Goal: Task Accomplishment & Management: Manage account settings

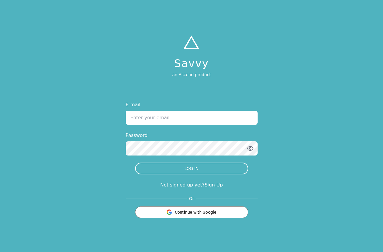
click at [160, 120] on input "E-mail" at bounding box center [192, 117] width 132 height 14
type input "[EMAIL_ADDRESS][DOMAIN_NAME]"
click at [135, 162] on button "LOG IN" at bounding box center [191, 168] width 113 height 12
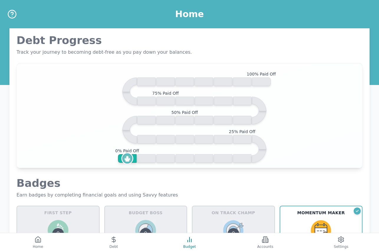
scroll to position [88, 0]
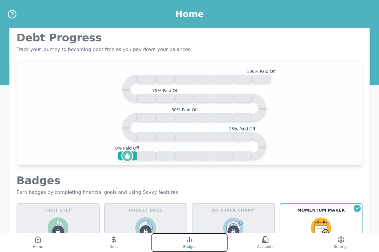
click at [191, 238] on icon at bounding box center [189, 239] width 7 height 7
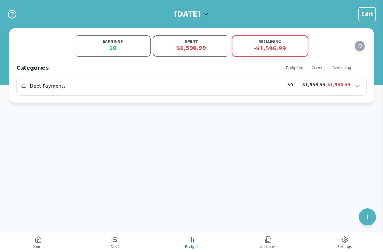
click at [113, 42] on div "EARNINGS" at bounding box center [113, 41] width 68 height 5
click at [367, 215] on icon at bounding box center [367, 216] width 7 height 7
select select "other"
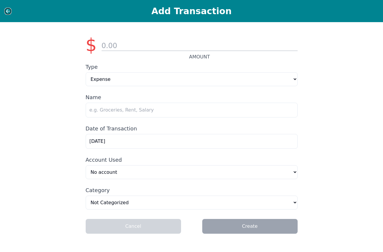
click at [8, 11] on icon at bounding box center [8, 11] width 6 height 6
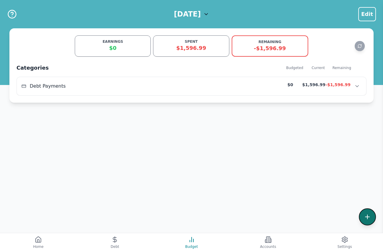
click at [364, 214] on icon at bounding box center [367, 216] width 7 height 7
select select "other"
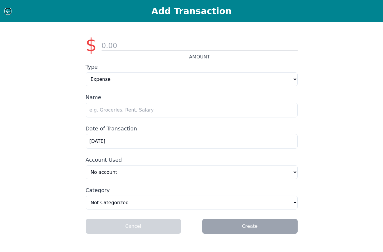
click at [6, 12] on icon at bounding box center [8, 11] width 6 height 6
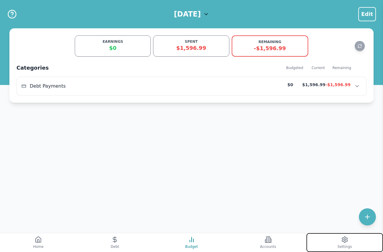
click at [344, 244] on button "Settings" at bounding box center [345, 242] width 77 height 19
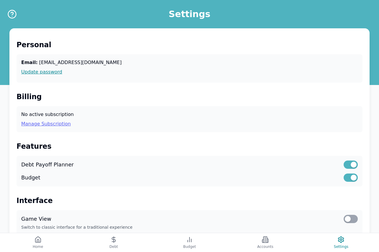
click at [51, 123] on link "Manage Subscription" at bounding box center [189, 123] width 336 height 7
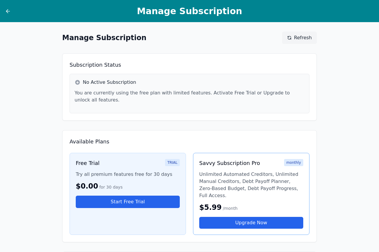
click at [243, 159] on h3 "Savvy Subscription Pro" at bounding box center [229, 163] width 61 height 8
click at [243, 217] on link "Upgrade Now" at bounding box center [251, 223] width 104 height 12
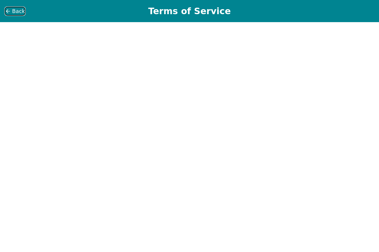
click at [13, 11] on span "Back" at bounding box center [18, 11] width 13 height 8
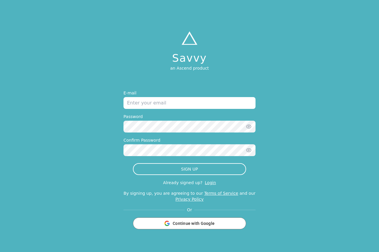
click at [201, 105] on input "email" at bounding box center [189, 103] width 132 height 12
type input "[EMAIL_ADDRESS][DOMAIN_NAME]"
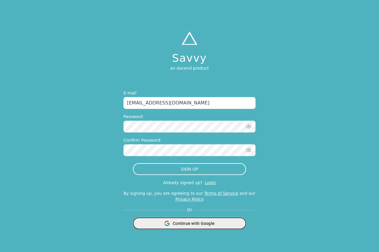
click at [183, 224] on span "Continue with Google" at bounding box center [194, 223] width 42 height 6
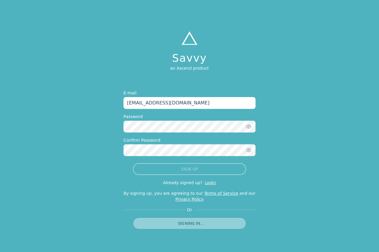
click at [202, 183] on div "Already signed up? Login" at bounding box center [189, 182] width 132 height 6
click at [205, 182] on link "Login" at bounding box center [210, 182] width 11 height 5
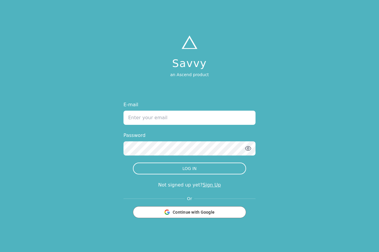
click at [187, 122] on input "E-mail" at bounding box center [189, 117] width 132 height 14
type input "[EMAIL_ADDRESS][DOMAIN_NAME]"
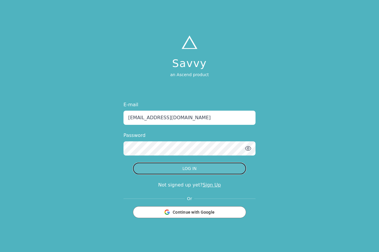
click at [181, 169] on button "LOG IN" at bounding box center [189, 168] width 113 height 12
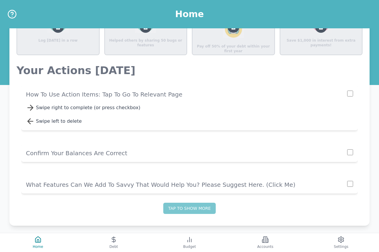
scroll to position [434, 0]
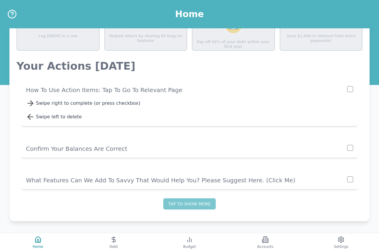
click at [116, 106] on div "Swipe right to complete (or press checkbox)" at bounding box center [194, 103] width 317 height 7
click at [350, 91] on input "checkbox" at bounding box center [350, 89] width 6 height 6
checkbox input "true"
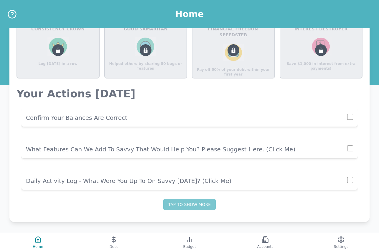
scroll to position [407, 0]
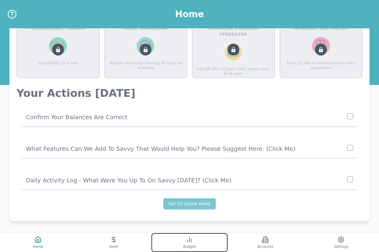
click at [189, 239] on icon at bounding box center [189, 239] width 7 height 7
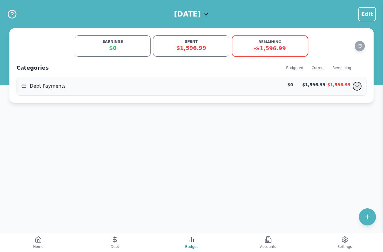
click at [354, 86] on button "Show transactions" at bounding box center [357, 86] width 9 height 9
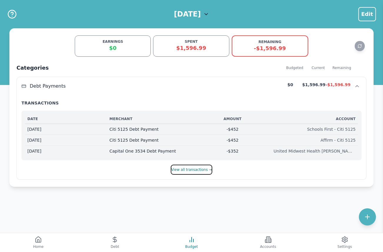
click at [195, 172] on button "View all transactions →" at bounding box center [191, 169] width 41 height 10
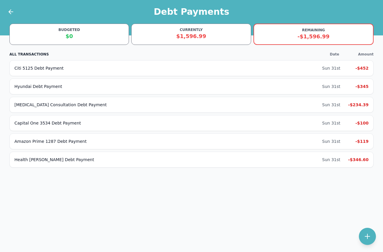
click at [80, 34] on div "$0" at bounding box center [69, 36] width 112 height 8
click at [359, 236] on button at bounding box center [367, 235] width 17 height 17
select select "debt"
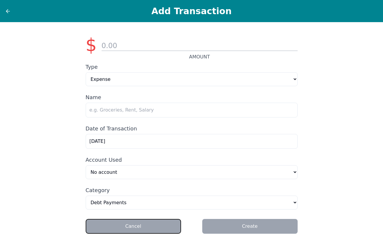
click at [152, 230] on button "Cancel" at bounding box center [133, 226] width 95 height 15
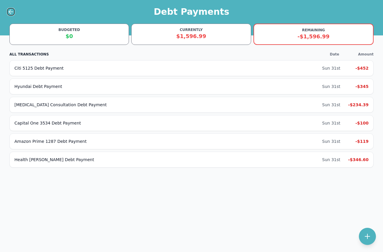
click at [7, 11] on button at bounding box center [11, 12] width 8 height 8
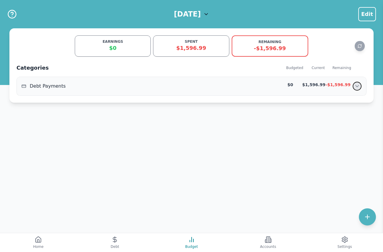
click at [357, 88] on icon "Show transactions" at bounding box center [357, 86] width 6 height 6
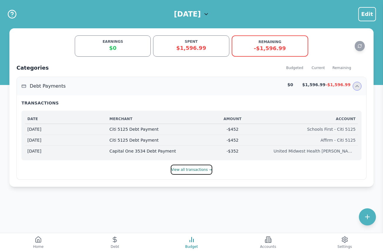
click at [192, 173] on button "View all transactions →" at bounding box center [191, 169] width 41 height 10
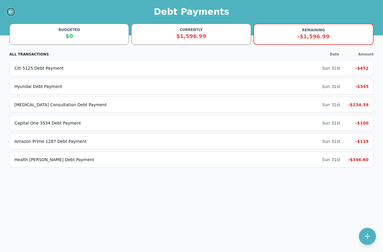
click at [12, 9] on icon at bounding box center [10, 11] width 7 height 7
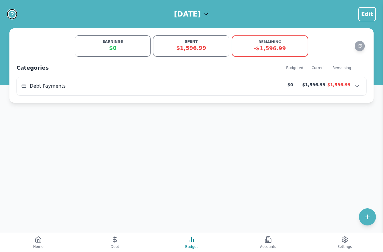
click at [12, 9] on button "Help" at bounding box center [12, 14] width 10 height 10
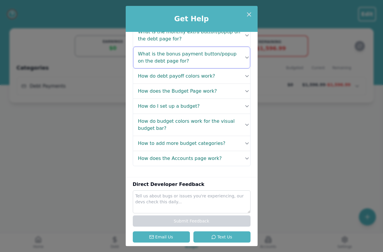
scroll to position [104, 0]
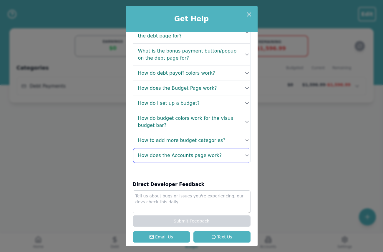
click at [246, 156] on icon at bounding box center [247, 155] width 6 height 6
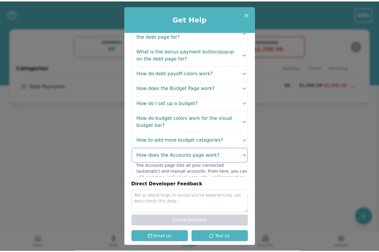
scroll to position [131, 0]
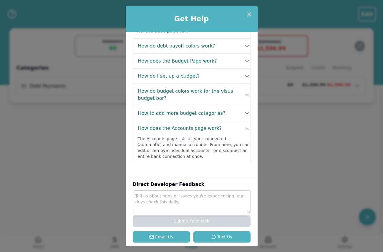
click at [304, 164] on div "Get Help FAQ's What is the data for on the Home Page? Your Home page gives you …" at bounding box center [191, 126] width 383 height 252
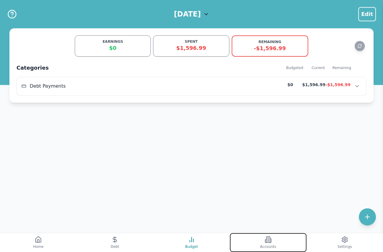
click at [270, 241] on icon at bounding box center [269, 239] width 4 height 6
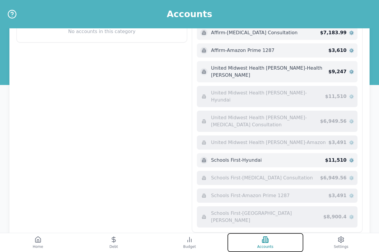
scroll to position [183, 0]
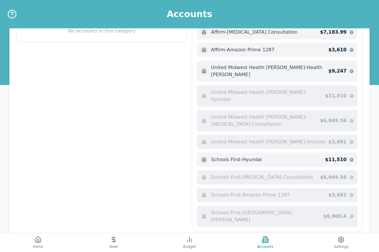
click at [351, 235] on button at bounding box center [355, 242] width 14 height 14
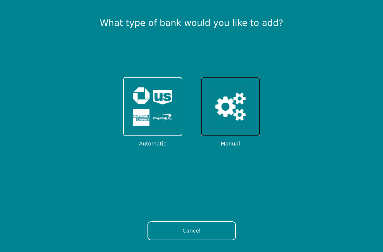
click at [240, 108] on img at bounding box center [231, 106] width 46 height 46
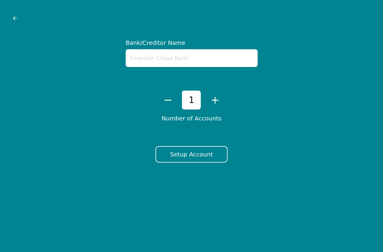
click at [201, 56] on input "text" at bounding box center [192, 58] width 132 height 18
type input "Schools First"
click at [213, 102] on button "+" at bounding box center [214, 100] width 9 height 12
click at [188, 154] on button "Setup Account" at bounding box center [192, 154] width 72 height 16
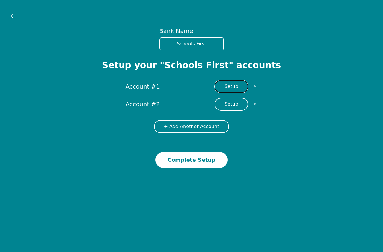
click at [230, 85] on button "Setup" at bounding box center [232, 86] width 34 height 13
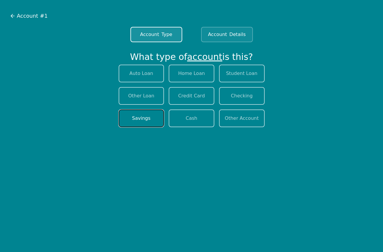
click at [134, 115] on button "Savings" at bounding box center [142, 118] width 46 height 18
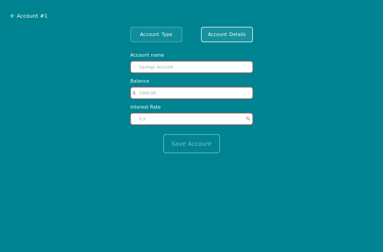
click at [159, 64] on input "text" at bounding box center [192, 67] width 123 height 12
type input "Primary Regular Share - 893"
click at [166, 94] on input "number" at bounding box center [192, 93] width 123 height 12
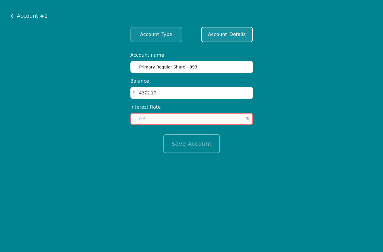
type input "4372.17"
click at [194, 68] on input "Primary Regular Share - 893" at bounding box center [192, 67] width 123 height 12
type input "Primary Regular Share"
click at [197, 119] on input "number" at bounding box center [192, 119] width 123 height 12
click at [159, 114] on input "number" at bounding box center [192, 119] width 123 height 12
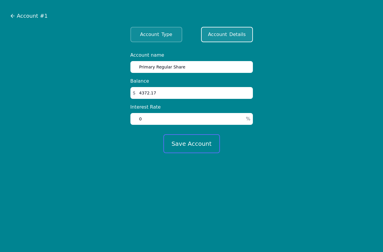
type input "0"
click at [179, 139] on button "Save Account" at bounding box center [192, 143] width 57 height 19
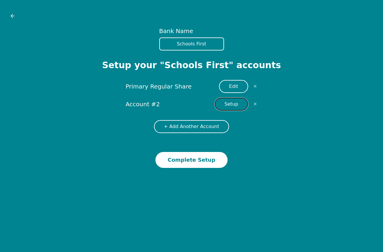
click at [227, 104] on button "Setup" at bounding box center [232, 104] width 34 height 13
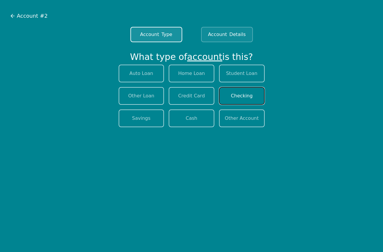
click at [238, 91] on button "Checking" at bounding box center [242, 96] width 46 height 18
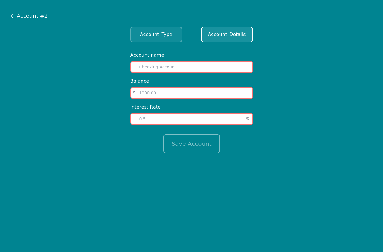
click at [215, 66] on input "text" at bounding box center [192, 67] width 123 height 12
type input "Free Checking"
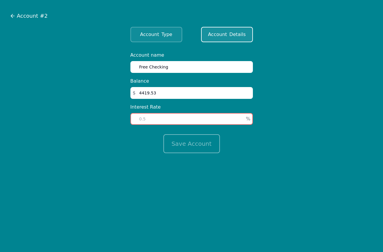
type input "4419.53"
click at [172, 120] on input "number" at bounding box center [192, 119] width 123 height 12
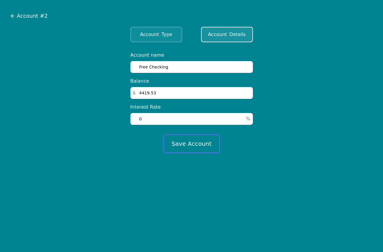
type input "0"
click at [186, 144] on button "Save Account" at bounding box center [192, 143] width 57 height 19
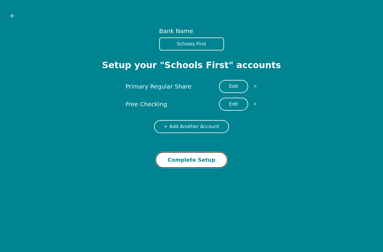
click at [191, 160] on button "Complete Setup" at bounding box center [192, 160] width 72 height 16
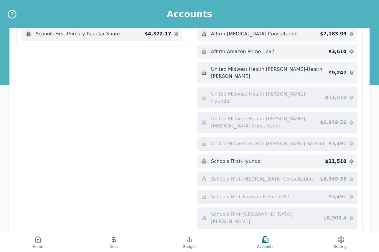
scroll to position [183, 0]
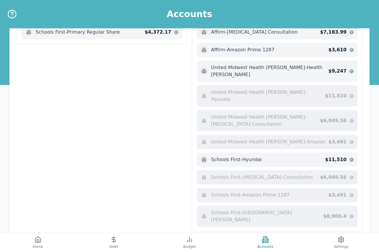
click at [354, 235] on button at bounding box center [355, 242] width 14 height 14
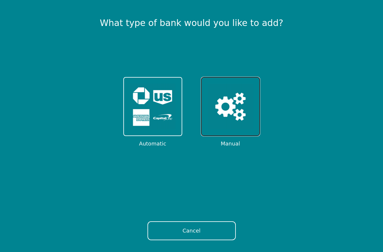
click at [238, 116] on img at bounding box center [231, 106] width 46 height 46
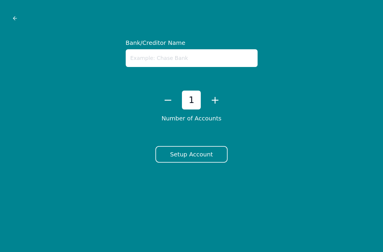
click at [179, 58] on input "text" at bounding box center [192, 58] width 132 height 18
type input "OVSD"
click at [214, 100] on button "+" at bounding box center [214, 100] width 9 height 12
click at [197, 154] on button "Setup Account" at bounding box center [192, 154] width 72 height 16
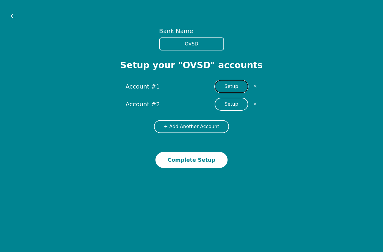
click at [225, 85] on button "Setup" at bounding box center [232, 86] width 34 height 13
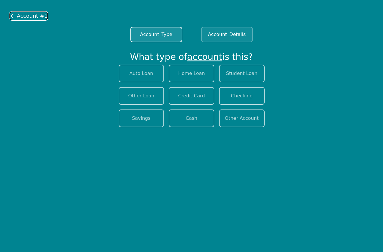
click at [12, 15] on icon at bounding box center [13, 16] width 6 height 6
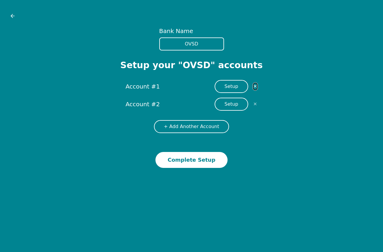
click at [254, 86] on button "✕" at bounding box center [255, 86] width 4 height 8
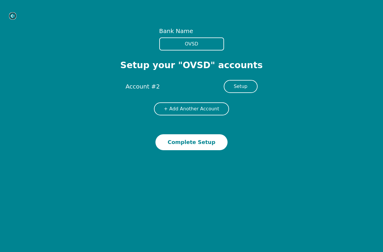
click at [11, 16] on icon at bounding box center [13, 16] width 6 height 6
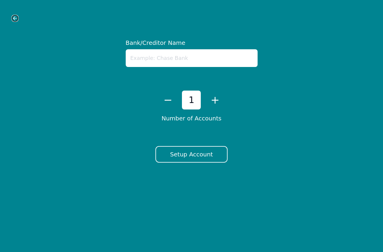
click at [13, 16] on icon at bounding box center [15, 18] width 6 height 6
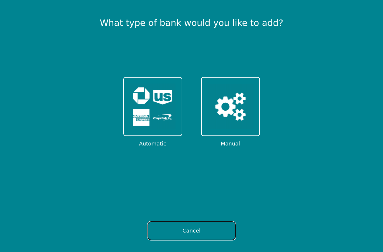
click at [187, 225] on button "Cancel" at bounding box center [192, 230] width 88 height 19
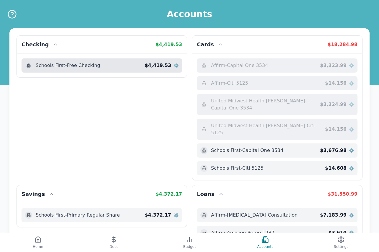
click at [177, 66] on span "⚙️" at bounding box center [176, 65] width 5 height 6
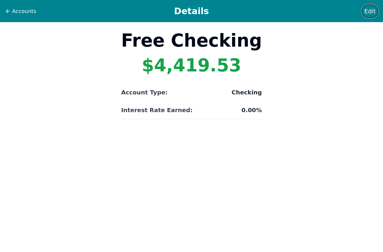
click at [372, 10] on span "Edit" at bounding box center [369, 11] width 11 height 8
select select "checking"
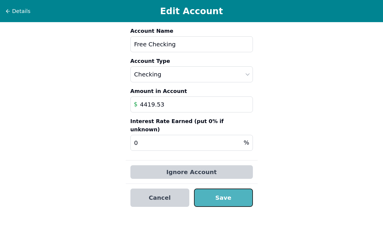
click at [219, 188] on button "Save" at bounding box center [223, 197] width 59 height 18
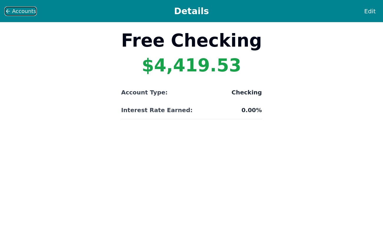
click at [6, 12] on icon at bounding box center [8, 11] width 6 height 6
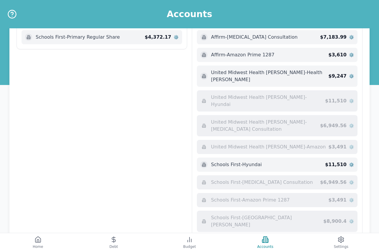
scroll to position [183, 0]
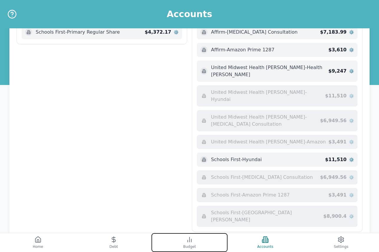
click at [189, 238] on line at bounding box center [189, 239] width 0 height 5
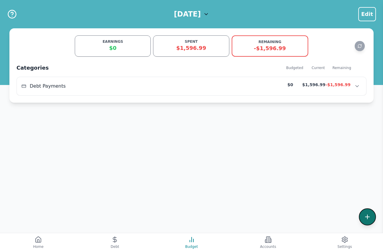
click at [370, 220] on icon at bounding box center [367, 216] width 7 height 7
select select "other"
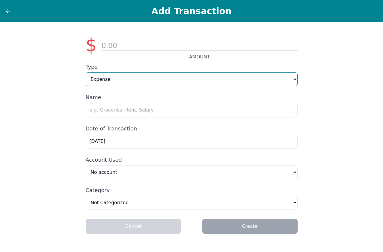
click at [295, 79] on select "Expense Income" at bounding box center [192, 79] width 212 height 14
select select "Income"
click at [86, 72] on select "Expense Income" at bounding box center [192, 79] width 212 height 14
select select "income"
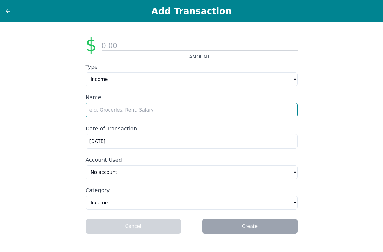
click at [148, 111] on input "text" at bounding box center [192, 110] width 212 height 15
type input "OVSD to Share"
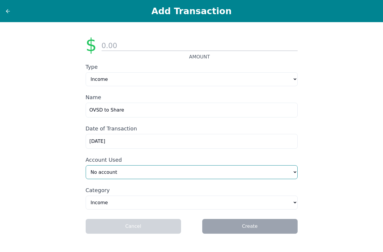
click at [294, 173] on select "No account [MEDICAL_DATA] Consultation (Manual) Capital One 3534 (Manual) Amazo…" at bounding box center [192, 172] width 212 height 14
select select "ebbe2dda-e5f3-43cb-ad75-4ab8d2e1e7c7"
click at [86, 166] on select "No account [MEDICAL_DATA] Consultation (Manual) Capital One 3534 (Manual) Amazo…" at bounding box center [192, 172] width 212 height 14
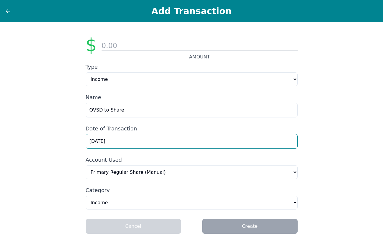
click at [123, 140] on input "[DATE]" at bounding box center [192, 141] width 212 height 15
type input "8/1/20258/27/25"
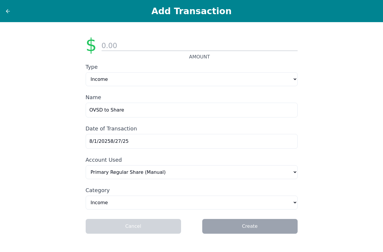
click at [293, 182] on div "$ AMOUNT Type Expense Income Name OVSD to Share Date of Transaction 8/1/20258/2…" at bounding box center [192, 137] width 226 height 230
click at [122, 47] on input "number" at bounding box center [200, 46] width 196 height 10
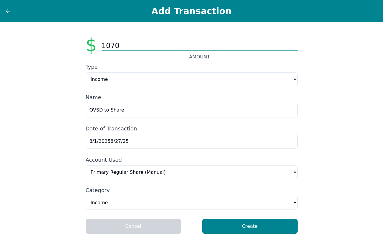
type input "1070"
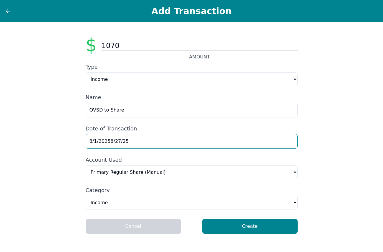
click at [128, 140] on input "8/1/20258/27/25" at bounding box center [192, 141] width 212 height 15
type input "[DATE]"
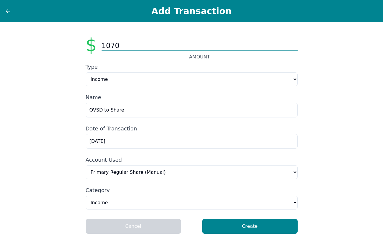
click at [123, 45] on input "1070" at bounding box center [200, 46] width 196 height 10
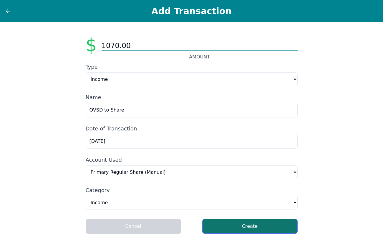
type input "1070.00"
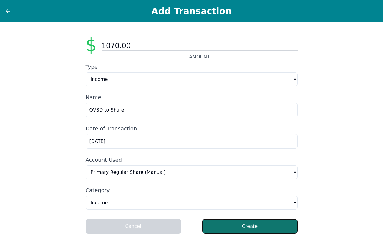
click at [251, 231] on button "Create" at bounding box center [249, 226] width 95 height 15
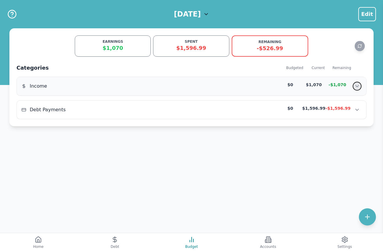
click at [358, 83] on button "Show transactions" at bounding box center [357, 86] width 9 height 9
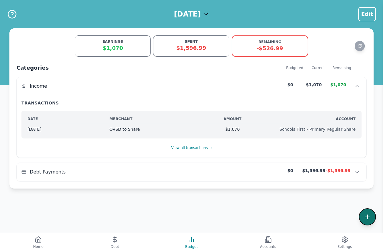
click at [366, 217] on icon at bounding box center [367, 216] width 7 height 7
select select "other"
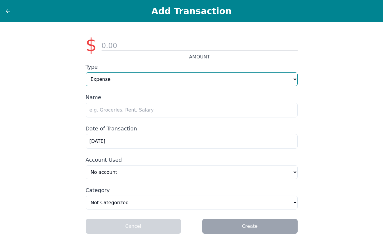
click at [294, 80] on select "Expense Income" at bounding box center [192, 79] width 212 height 14
click at [103, 80] on select "Expense Income" at bounding box center [192, 79] width 212 height 14
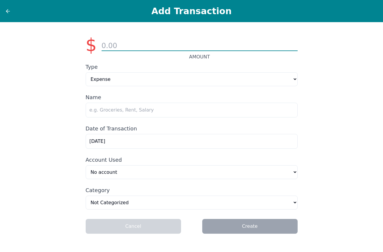
click at [114, 46] on input "number" at bounding box center [200, 46] width 196 height 10
type input "2805.00"
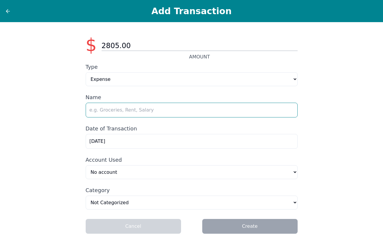
click at [136, 110] on input "text" at bounding box center [192, 110] width 212 height 15
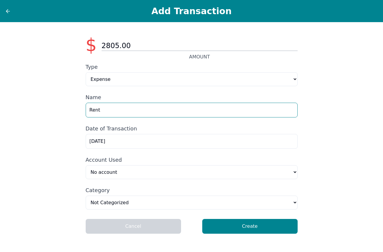
type input "Rent"
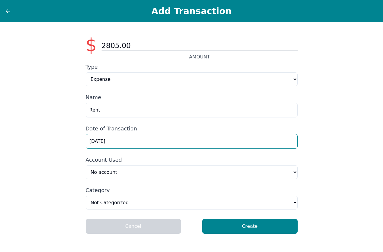
click at [97, 141] on input "[DATE]" at bounding box center [192, 141] width 212 height 15
type input "[DATE]"
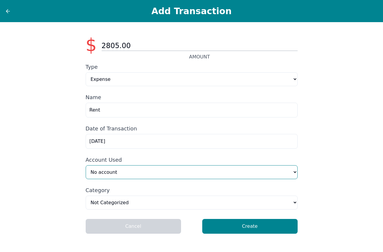
click at [296, 173] on select "No account [MEDICAL_DATA] Consultation (Manual) Capital One 3534 (Manual) Amazo…" at bounding box center [192, 172] width 212 height 14
select select "54ce4622-6996-4cec-921b-eb9fdd6a08fa"
click at [86, 166] on select "No account [MEDICAL_DATA] Consultation (Manual) Capital One 3534 (Manual) Amazo…" at bounding box center [192, 172] width 212 height 14
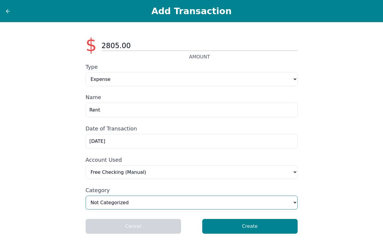
click at [294, 204] on select "Home & Utilities Transportation Personal & Family Care Health Insurance Groceri…" at bounding box center [192, 202] width 212 height 14
select select "homeAndUtilities"
click at [86, 197] on select "Home & Utilities Transportation Personal & Family Care Health Insurance Groceri…" at bounding box center [192, 202] width 212 height 14
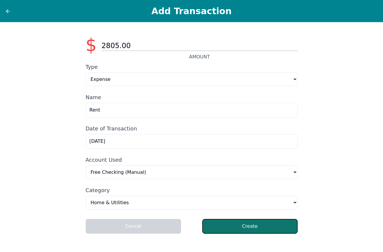
click at [222, 231] on button "Create" at bounding box center [249, 226] width 95 height 15
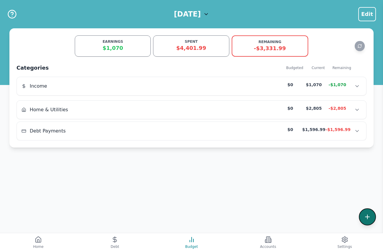
click at [367, 214] on icon at bounding box center [367, 216] width 7 height 7
select select "other"
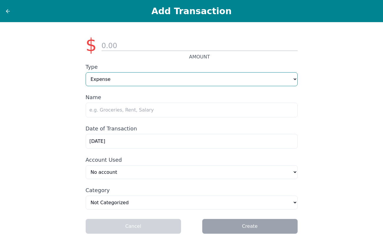
click at [293, 78] on select "Expense Income" at bounding box center [192, 79] width 212 height 14
select select "Income"
click at [86, 72] on select "Expense Income" at bounding box center [192, 79] width 212 height 14
select select "income"
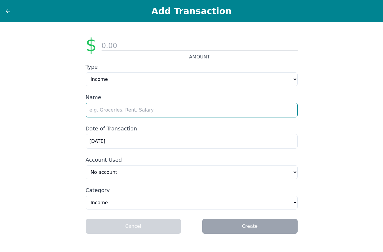
click at [216, 114] on input "text" at bounding box center [192, 110] width 212 height 15
type input "OVSD Draw on the 10th"
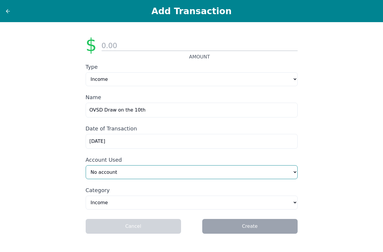
click at [295, 173] on select "No account [MEDICAL_DATA] Consultation (Manual) Capital One 3534 (Manual) Amazo…" at bounding box center [192, 172] width 212 height 14
select select "54ce4622-6996-4cec-921b-eb9fdd6a08fa"
click at [86, 166] on select "No account [MEDICAL_DATA] Consultation (Manual) Capital One 3534 (Manual) Amazo…" at bounding box center [192, 172] width 212 height 14
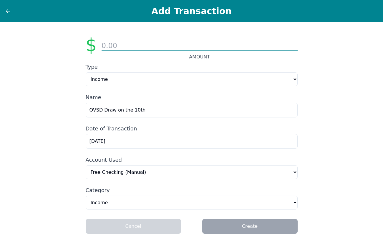
click at [125, 42] on input "number" at bounding box center [200, 46] width 196 height 10
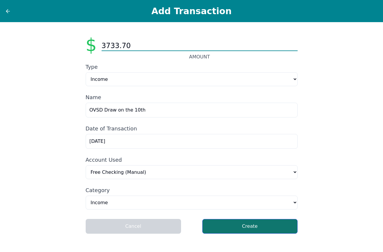
type input "3733.70"
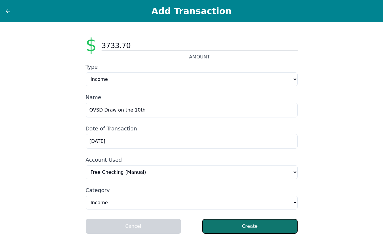
click at [237, 228] on button "Create" at bounding box center [249, 226] width 95 height 15
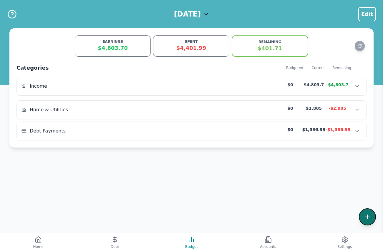
click at [361, 216] on button at bounding box center [367, 216] width 17 height 17
select select "other"
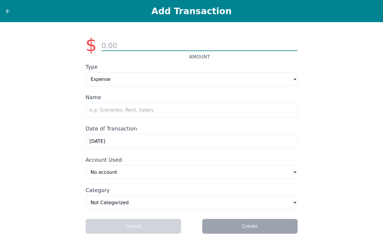
click at [123, 42] on input "number" at bounding box center [200, 46] width 196 height 10
type input "1775.96"
click at [299, 78] on div "$ 1775.96 AMOUNT Type Expense Income Name Date of Transaction [DATE] Account Us…" at bounding box center [192, 137] width 226 height 230
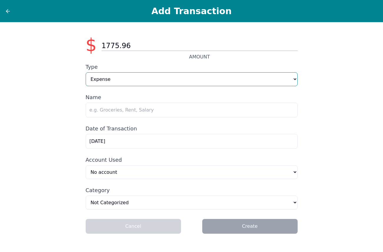
click at [293, 79] on select "Expense Income" at bounding box center [192, 79] width 212 height 14
select select "Income"
click at [86, 72] on select "Expense Income" at bounding box center [192, 79] width 212 height 14
select select "income"
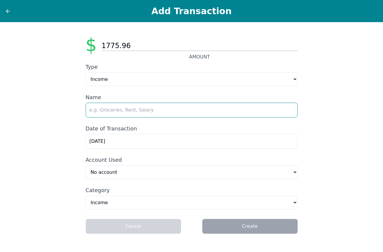
click at [175, 112] on input "text" at bounding box center [192, 110] width 212 height 15
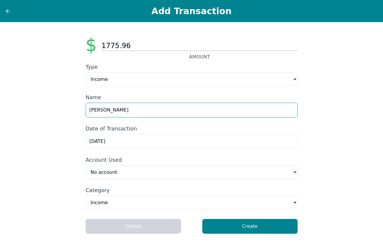
type input "[PERSON_NAME]"
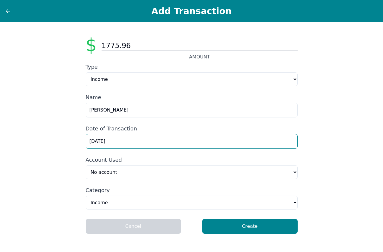
click at [98, 140] on input "[DATE]" at bounding box center [192, 141] width 212 height 15
type input "[DATE]"
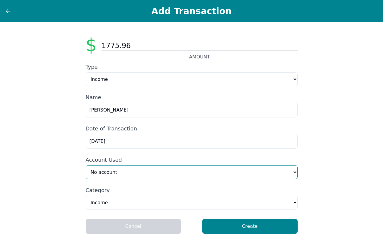
click at [295, 172] on select "No account [MEDICAL_DATA] Consultation (Manual) Capital One 3534 (Manual) Amazo…" at bounding box center [192, 172] width 212 height 14
select select "54ce4622-6996-4cec-921b-eb9fdd6a08fa"
click at [86, 166] on select "No account [MEDICAL_DATA] Consultation (Manual) Capital One 3534 (Manual) Amazo…" at bounding box center [192, 172] width 212 height 14
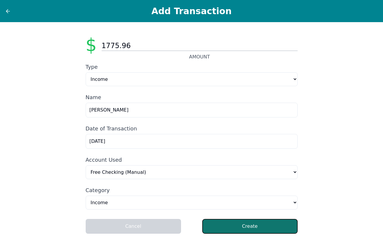
click at [240, 224] on button "Create" at bounding box center [249, 226] width 95 height 15
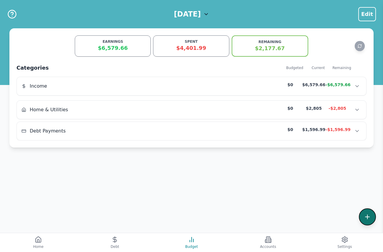
click at [368, 217] on icon at bounding box center [368, 217] width 4 height 0
select select "other"
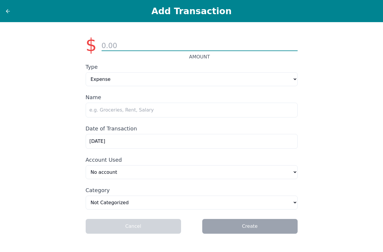
click at [110, 46] on input "number" at bounding box center [200, 46] width 196 height 10
type input "55.00"
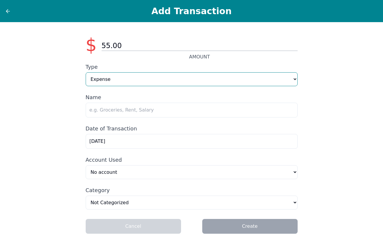
click at [294, 77] on select "Expense Income" at bounding box center [192, 79] width 212 height 14
select select "Income"
click at [86, 72] on select "Expense Income" at bounding box center [192, 79] width 212 height 14
select select "income"
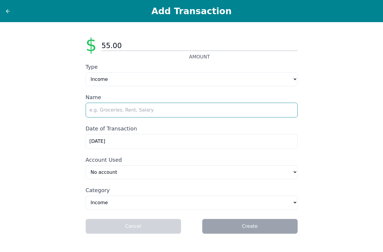
click at [195, 113] on input "text" at bounding box center [192, 110] width 212 height 15
type input "B"
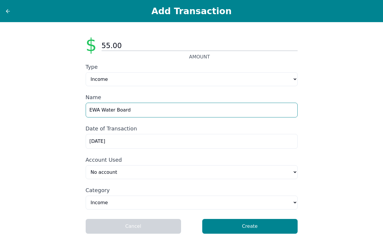
type input "EWA Water Board"
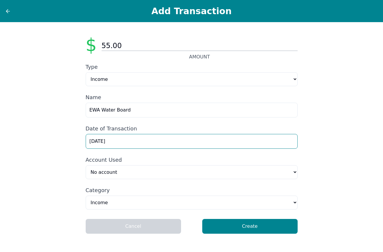
click at [98, 143] on input "[DATE]" at bounding box center [192, 141] width 212 height 15
type input "[DATE]"
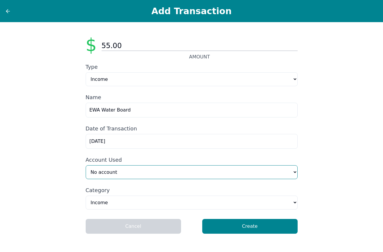
click at [296, 172] on select "No account [MEDICAL_DATA] Consultation (Manual) Capital One 3534 (Manual) Amazo…" at bounding box center [192, 172] width 212 height 14
select select "54ce4622-6996-4cec-921b-eb9fdd6a08fa"
click at [86, 166] on select "No account [MEDICAL_DATA] Consultation (Manual) Capital One 3534 (Manual) Amazo…" at bounding box center [192, 172] width 212 height 14
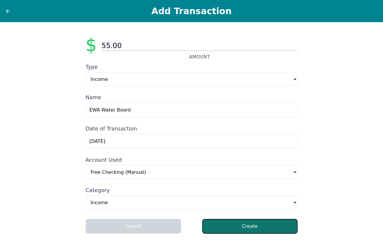
click at [255, 230] on button "Create" at bounding box center [249, 226] width 95 height 15
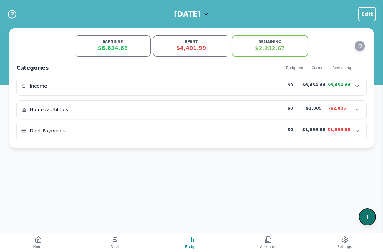
click at [369, 219] on icon at bounding box center [367, 216] width 7 height 7
select select "other"
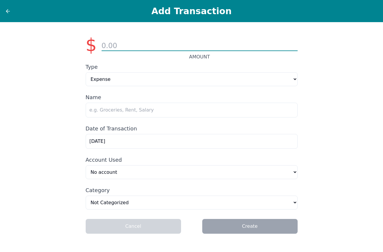
click at [120, 46] on input "number" at bounding box center [200, 46] width 196 height 10
type input "30.00"
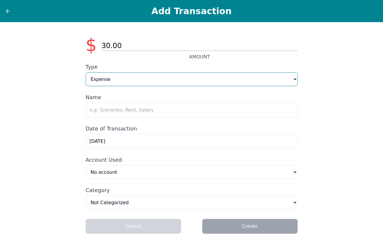
click at [296, 80] on select "Expense Income" at bounding box center [192, 79] width 212 height 14
select select "Income"
click at [86, 72] on select "Expense Income" at bounding box center [192, 79] width 212 height 14
select select "income"
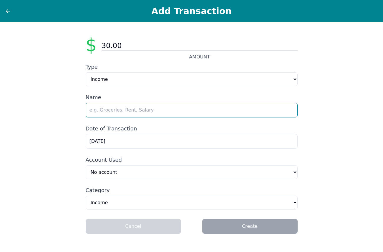
click at [171, 113] on input "text" at bounding box center [192, 110] width 212 height 15
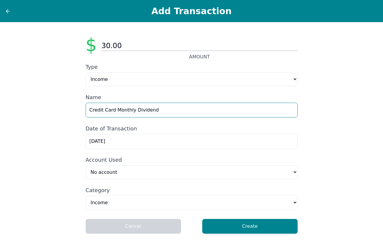
type input "Credit Card Monthly Dividend"
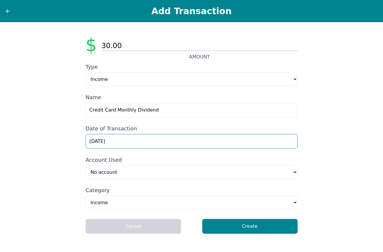
click at [96, 143] on input "[DATE]" at bounding box center [192, 141] width 212 height 15
type input "[DATE]"
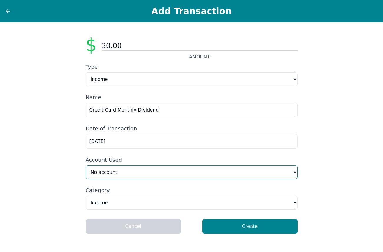
click at [294, 172] on select "No account [MEDICAL_DATA] Consultation (Manual) Capital One 3534 (Manual) Amazo…" at bounding box center [192, 172] width 212 height 14
select select "54ce4622-6996-4cec-921b-eb9fdd6a08fa"
click at [86, 166] on select "No account [MEDICAL_DATA] Consultation (Manual) Capital One 3534 (Manual) Amazo…" at bounding box center [192, 172] width 212 height 14
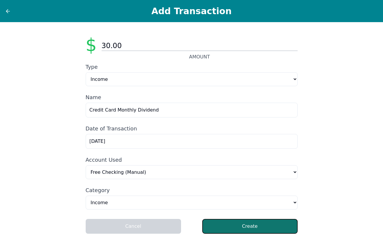
click at [253, 229] on button "Create" at bounding box center [249, 226] width 95 height 15
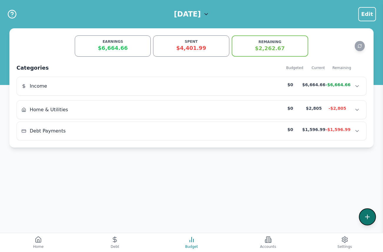
click at [369, 215] on icon at bounding box center [367, 216] width 7 height 7
select select "other"
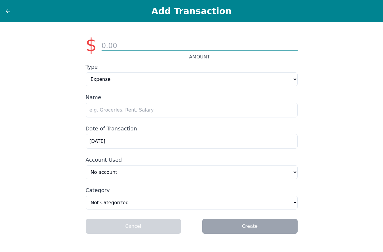
click at [118, 44] on input "number" at bounding box center [200, 46] width 196 height 10
type input "12.00"
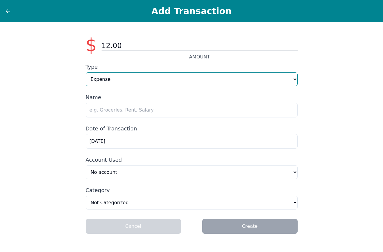
click at [296, 79] on select "Expense Income" at bounding box center [192, 79] width 212 height 14
select select "Income"
click at [86, 72] on select "Expense Income" at bounding box center [192, 79] width 212 height 14
select select "income"
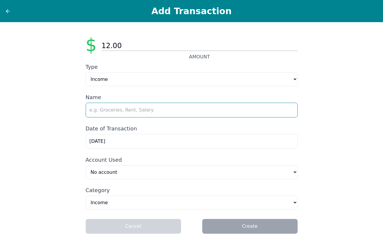
click at [175, 114] on input "text" at bounding box center [192, 110] width 212 height 15
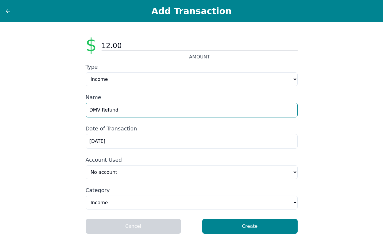
type input "DMV Refund"
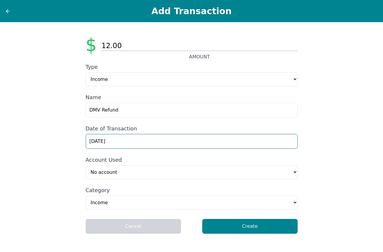
click at [98, 140] on input "[DATE]" at bounding box center [192, 141] width 212 height 15
type input "8/127/2025"
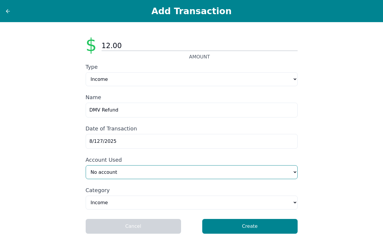
click at [294, 173] on select "No account [MEDICAL_DATA] Consultation (Manual) Capital One 3534 (Manual) Amazo…" at bounding box center [192, 172] width 212 height 14
select select "54ce4622-6996-4cec-921b-eb9fdd6a08fa"
click at [86, 166] on select "No account [MEDICAL_DATA] Consultation (Manual) Capital One 3534 (Manual) Amazo…" at bounding box center [192, 172] width 212 height 14
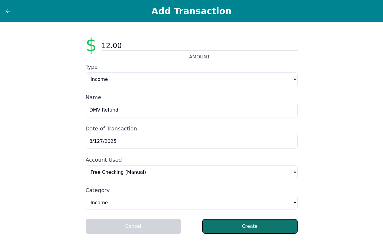
click at [250, 227] on button "Create" at bounding box center [249, 226] width 95 height 15
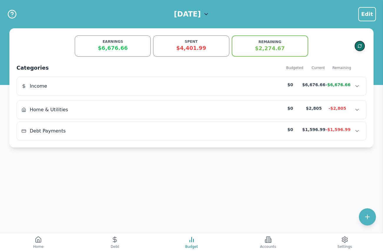
click at [362, 44] on icon "Refresh data" at bounding box center [360, 46] width 4 height 4
click at [113, 240] on icon at bounding box center [114, 239] width 7 height 7
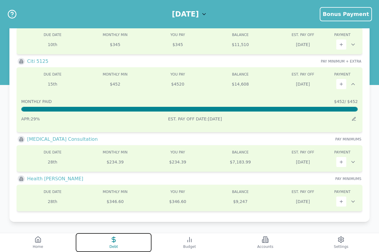
scroll to position [126, 0]
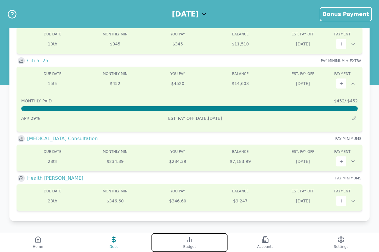
click at [187, 243] on button "Budget" at bounding box center [189, 242] width 76 height 19
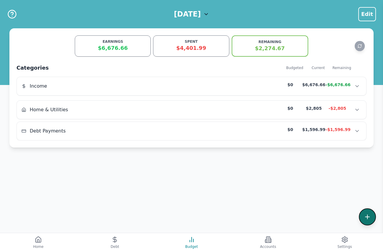
click at [364, 214] on icon at bounding box center [367, 216] width 7 height 7
select select "other"
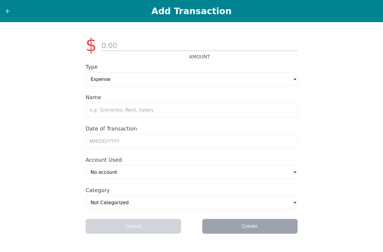
type input "[DATE]"
click at [143, 48] on input "number" at bounding box center [200, 46] width 196 height 10
type input "250.00"
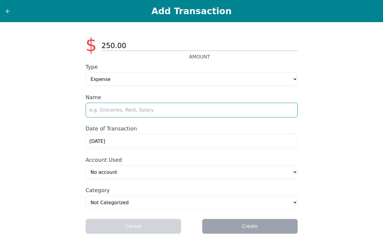
click at [118, 112] on input "text" at bounding box center [192, 110] width 212 height 15
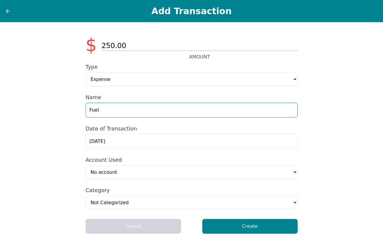
type input "Fuel"
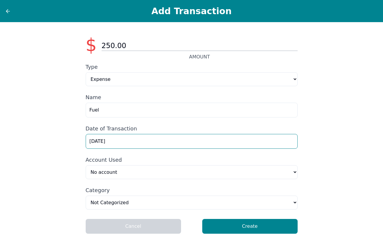
click at [96, 142] on input "[DATE]" at bounding box center [192, 141] width 212 height 15
type input "[DATE]"
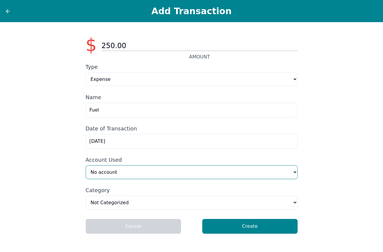
click at [293, 173] on select "No account [MEDICAL_DATA] Consultation (Manual) Capital One 3534 (Manual) Amazo…" at bounding box center [192, 172] width 212 height 14
select select "54ce4622-6996-4cec-921b-eb9fdd6a08fa"
click at [86, 166] on select "No account [MEDICAL_DATA] Consultation (Manual) Capital One 3534 (Manual) Amazo…" at bounding box center [192, 172] width 212 height 14
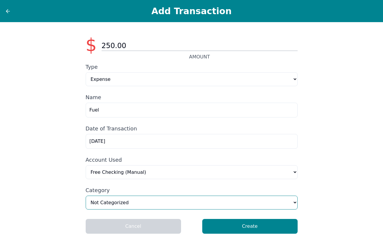
click at [295, 202] on select "Home & Utilities Transportation Personal & Family Care Health Insurance Groceri…" at bounding box center [192, 202] width 212 height 14
select select "transportation"
click at [86, 197] on select "Home & Utilities Transportation Personal & Family Care Health Insurance Groceri…" at bounding box center [192, 202] width 212 height 14
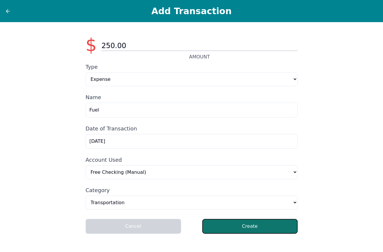
click at [250, 227] on button "Create" at bounding box center [249, 226] width 95 height 15
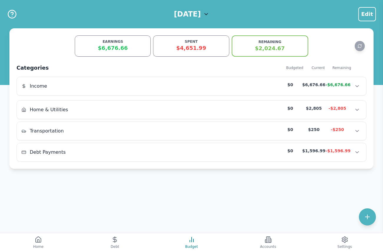
click at [98, 11] on div "[DATE] Edit" at bounding box center [191, 14] width 383 height 28
click at [370, 215] on icon at bounding box center [367, 216] width 7 height 7
select select "other"
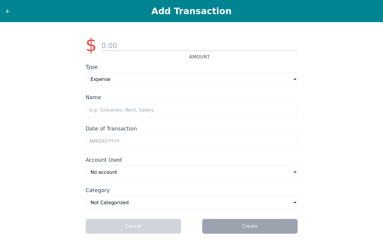
type input "[DATE]"
click at [126, 46] on input "number" at bounding box center [200, 46] width 196 height 10
type input "250.00"
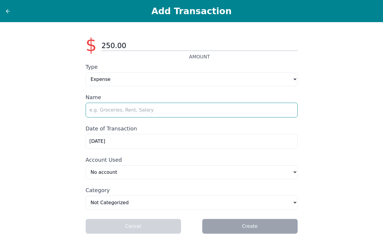
click at [234, 111] on input "text" at bounding box center [192, 110] width 212 height 15
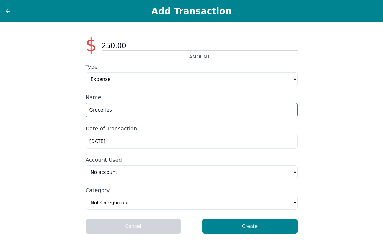
type input "Groceries"
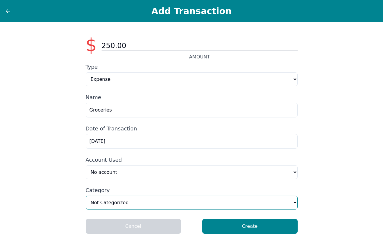
click at [296, 205] on select "Home & Utilities Transportation Personal & Family Care Health Insurance Groceri…" at bounding box center [192, 202] width 212 height 14
select select "groceries"
click at [86, 197] on select "Home & Utilities Transportation Personal & Family Care Health Insurance Groceri…" at bounding box center [192, 202] width 212 height 14
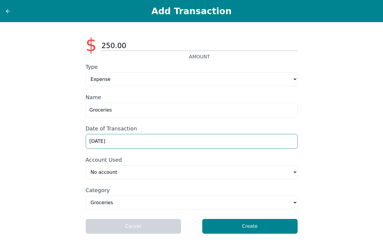
click at [95, 141] on input "[DATE]" at bounding box center [192, 141] width 212 height 15
type input "[DATE]"
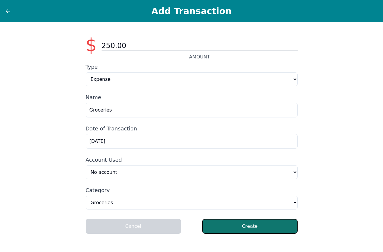
click at [236, 230] on button "Create" at bounding box center [249, 226] width 95 height 15
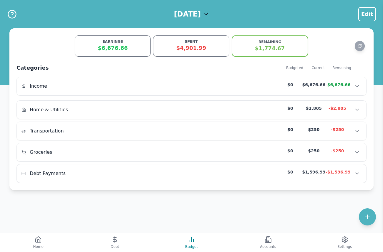
click at [329, 35] on div "EARNINGS $6,676.66 SPENT $4,901.99 REMAINING $1,774.67 Categories Budgeted Curr…" at bounding box center [191, 108] width 364 height 161
click at [364, 214] on button at bounding box center [367, 216] width 17 height 17
select select "other"
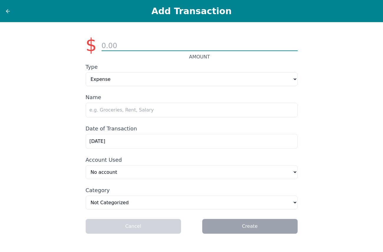
click at [129, 42] on input "number" at bounding box center [200, 46] width 196 height 10
type input "65.00"
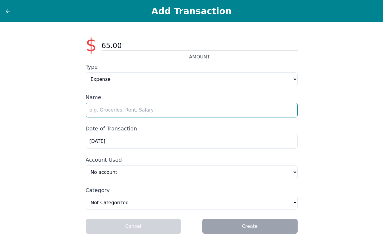
click at [124, 109] on input "text" at bounding box center [192, 110] width 212 height 15
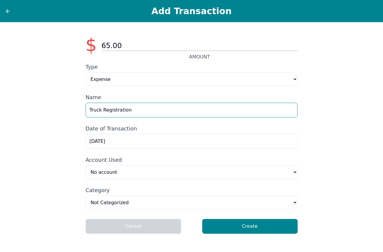
type input "Truck Registration"
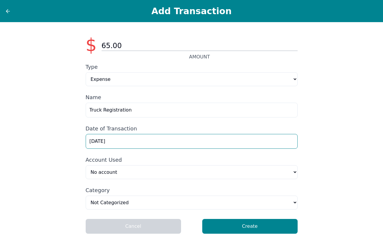
click at [95, 142] on input "[DATE]" at bounding box center [192, 141] width 212 height 15
type input "[DATE]"
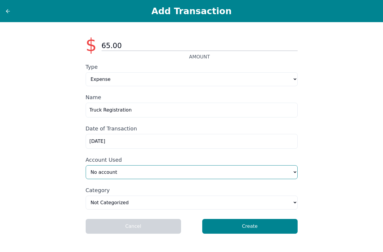
click at [295, 173] on select "No account [MEDICAL_DATA] Consultation (Manual) Capital One 3534 (Manual) Amazo…" at bounding box center [192, 172] width 212 height 14
select select "54ce4622-6996-4cec-921b-eb9fdd6a08fa"
click at [86, 166] on select "No account [MEDICAL_DATA] Consultation (Manual) Capital One 3534 (Manual) Amazo…" at bounding box center [192, 172] width 212 height 14
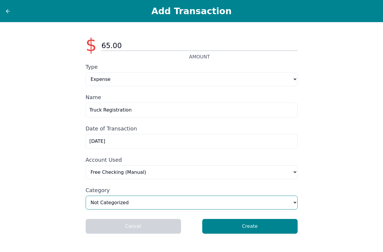
click at [293, 203] on select "Home & Utilities Transportation Personal & Family Care Health Insurance Groceri…" at bounding box center [192, 202] width 212 height 14
select select "transportation"
click at [86, 197] on select "Home & Utilities Transportation Personal & Family Care Health Insurance Groceri…" at bounding box center [192, 202] width 212 height 14
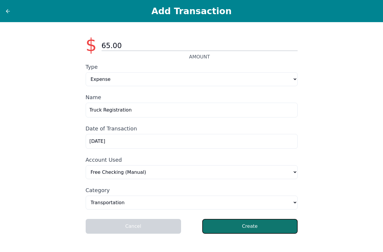
click at [240, 225] on button "Create" at bounding box center [249, 226] width 95 height 15
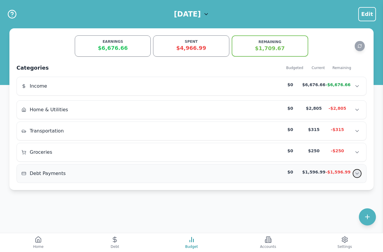
click at [358, 172] on icon "Show transactions" at bounding box center [357, 173] width 6 height 6
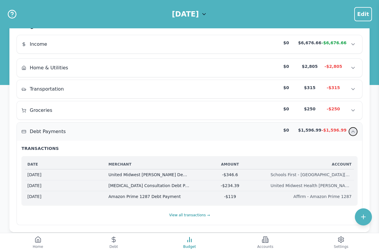
scroll to position [53, 0]
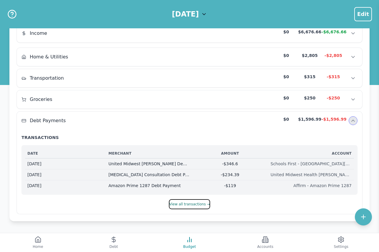
click at [196, 204] on button "View all transactions →" at bounding box center [189, 204] width 41 height 10
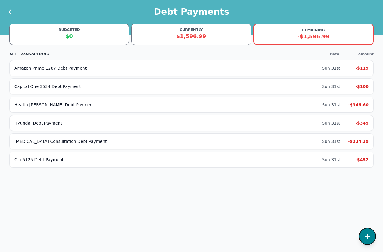
click at [368, 235] on icon at bounding box center [367, 236] width 5 height 5
select select "debt"
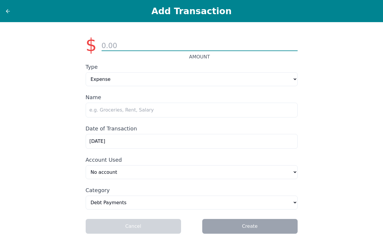
click at [131, 48] on input "number" at bounding box center [200, 46] width 196 height 10
type input "55.00"
click at [346, 179] on div "$ 55.00 AMOUNT Type Expense Income Name Date of Transaction [DATE] Account Used…" at bounding box center [191, 137] width 383 height 230
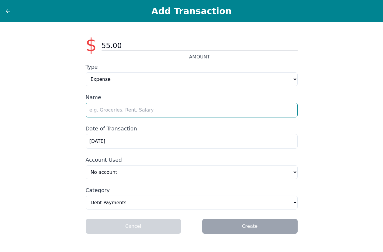
click at [171, 107] on input "text" at bounding box center [192, 110] width 212 height 15
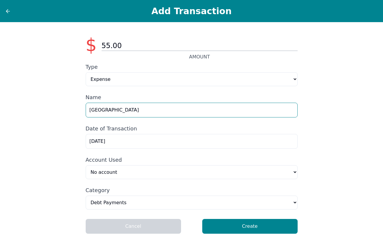
type input "[GEOGRAPHIC_DATA]"
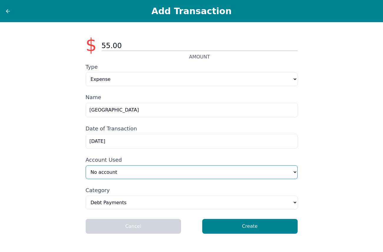
click at [294, 173] on select "No account [MEDICAL_DATA] Consultation (Manual) Capital One 3534 (Manual) Amazo…" at bounding box center [192, 172] width 212 height 14
select select "54ce4622-6996-4cec-921b-eb9fdd6a08fa"
click at [86, 166] on select "No account [MEDICAL_DATA] Consultation (Manual) Capital One 3534 (Manual) Amazo…" at bounding box center [192, 172] width 212 height 14
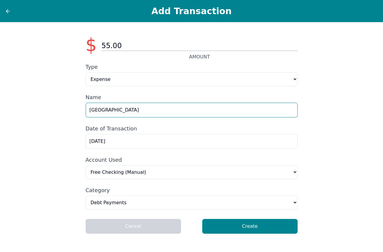
click at [144, 110] on input "[GEOGRAPHIC_DATA]" at bounding box center [192, 110] width 212 height 15
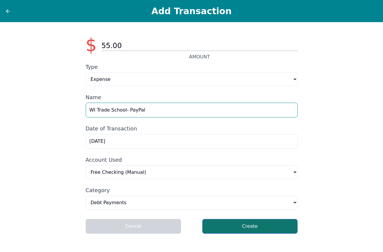
type input "WI Trade School- PayPal"
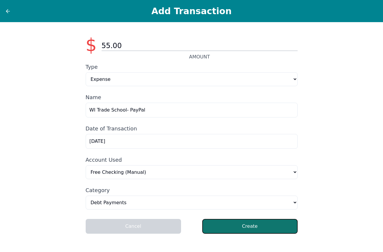
click at [254, 225] on button "Create" at bounding box center [249, 226] width 95 height 15
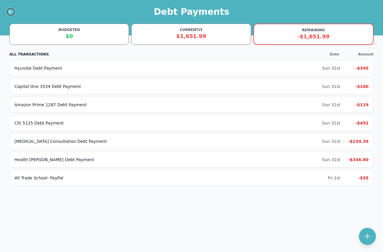
click at [9, 10] on icon at bounding box center [10, 11] width 7 height 7
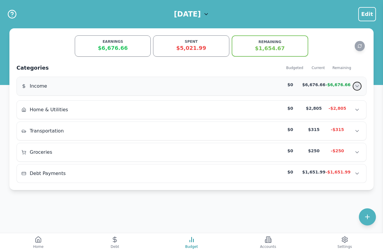
click at [359, 84] on icon "Show transactions" at bounding box center [357, 86] width 6 height 6
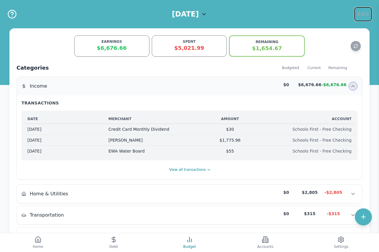
click at [361, 14] on span "Edit" at bounding box center [363, 14] width 12 height 8
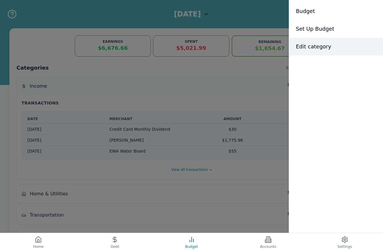
click at [325, 50] on span "Edit category" at bounding box center [313, 46] width 35 height 8
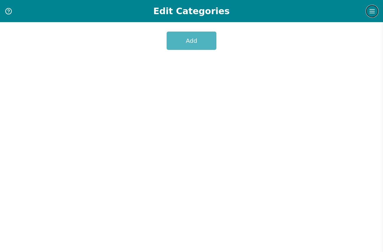
click at [372, 12] on icon "Menu" at bounding box center [372, 11] width 7 height 7
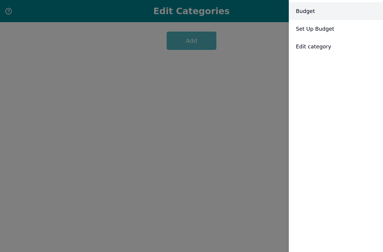
click at [316, 12] on div "Budget" at bounding box center [336, 11] width 94 height 18
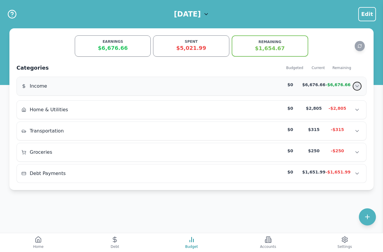
click at [356, 82] on button "Show transactions" at bounding box center [357, 86] width 9 height 9
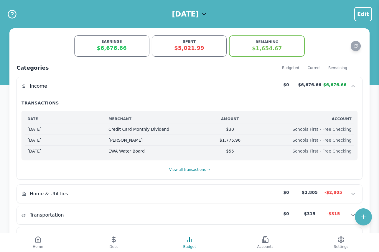
click at [339, 140] on div "Schools First - Free Checking" at bounding box center [310, 140] width 81 height 6
click at [230, 140] on div "$1,775.96" at bounding box center [229, 140] width 81 height 6
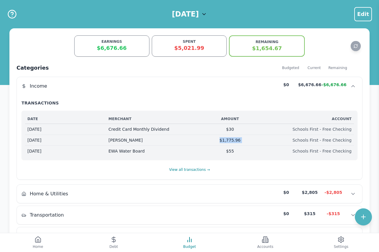
click at [230, 140] on div "$1,775.96" at bounding box center [229, 140] width 81 height 6
click at [365, 10] on button "Edit" at bounding box center [363, 14] width 18 height 14
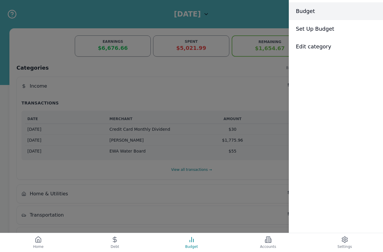
click at [314, 10] on div "Budget" at bounding box center [336, 11] width 94 height 18
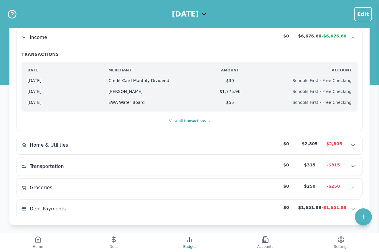
scroll to position [53, 0]
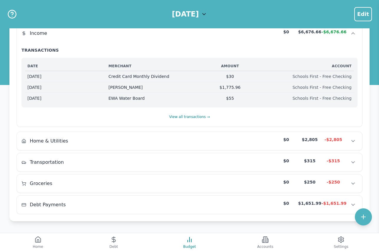
click at [230, 86] on div "$1,775.96" at bounding box center [229, 87] width 81 height 6
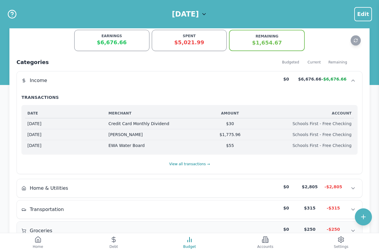
scroll to position [0, 0]
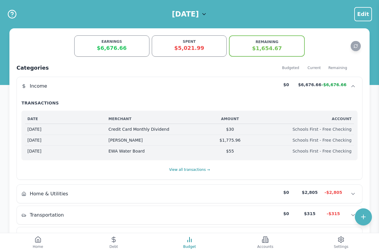
click at [207, 13] on icon at bounding box center [204, 14] width 6 height 6
click at [239, 8] on div "[DATE] Edit" at bounding box center [189, 14] width 379 height 28
click at [38, 239] on icon at bounding box center [38, 240] width 2 height 3
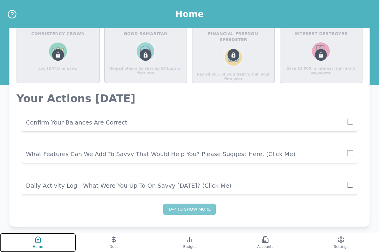
scroll to position [407, 0]
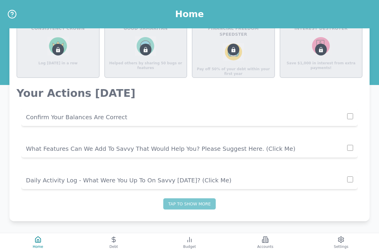
click at [169, 182] on p "Daily Activity Log - What Were You Up To On Savvy [DATE]? (click me)" at bounding box center [186, 180] width 321 height 8
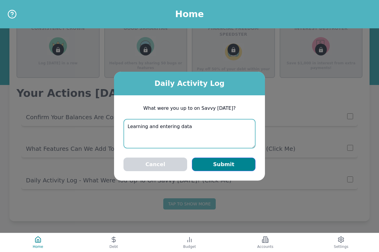
type textarea "Learning and entering data"
click at [233, 164] on button "Submit" at bounding box center [224, 164] width 64 height 14
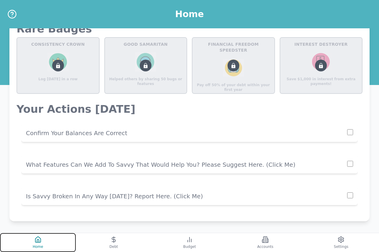
click at [35, 242] on icon at bounding box center [37, 239] width 7 height 7
click at [13, 15] on icon "Help" at bounding box center [11, 13] width 9 height 9
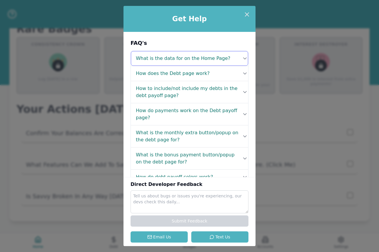
click at [245, 58] on icon at bounding box center [245, 58] width 6 height 6
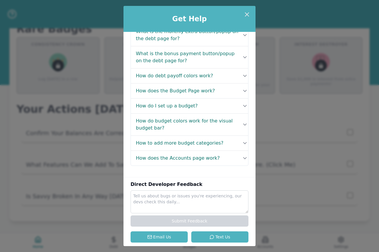
scroll to position [137, 0]
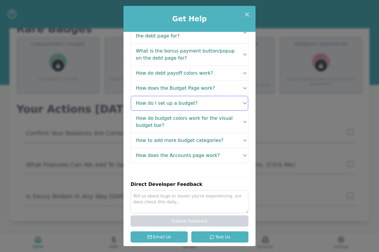
click at [213, 104] on button "How do I set up a budget?" at bounding box center [189, 103] width 117 height 15
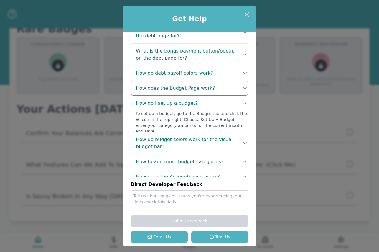
click at [245, 87] on icon at bounding box center [245, 88] width 6 height 6
